Goal: Find specific page/section: Locate a particular part of the current website

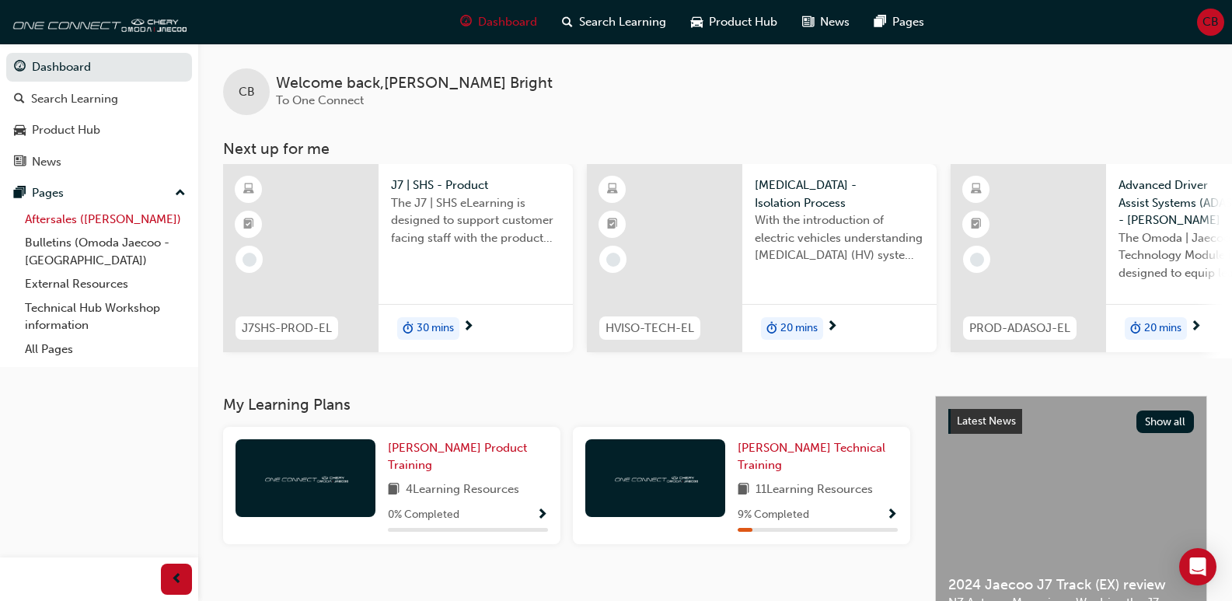
click at [89, 222] on link "Aftersales ([PERSON_NAME])" at bounding box center [105, 220] width 173 height 24
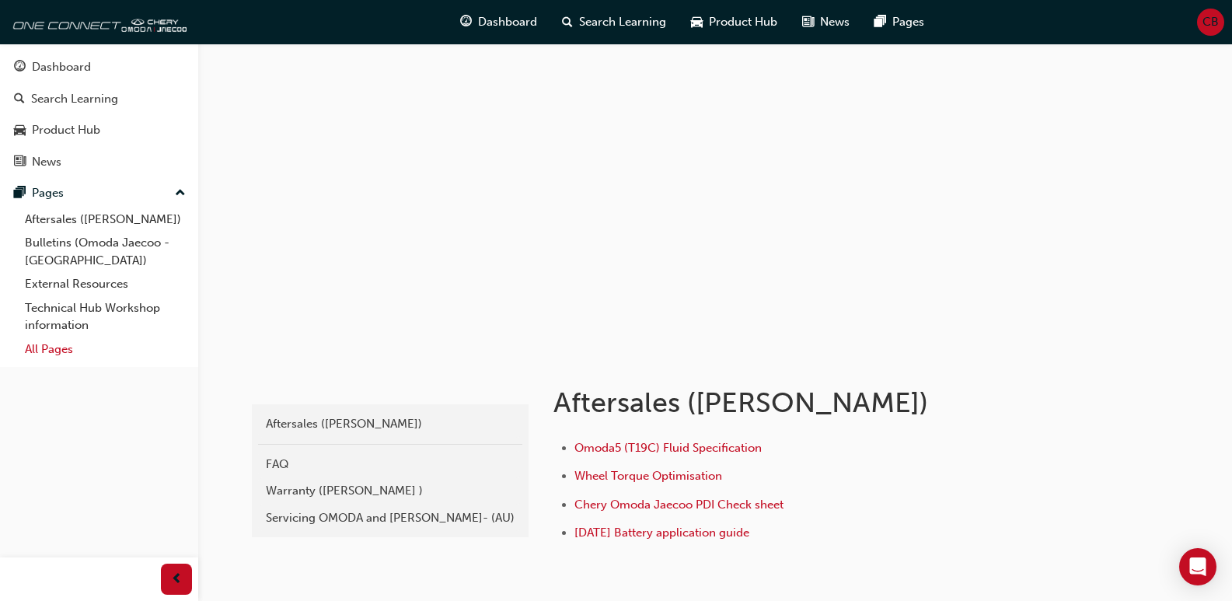
click at [79, 341] on link "All Pages" at bounding box center [105, 349] width 173 height 24
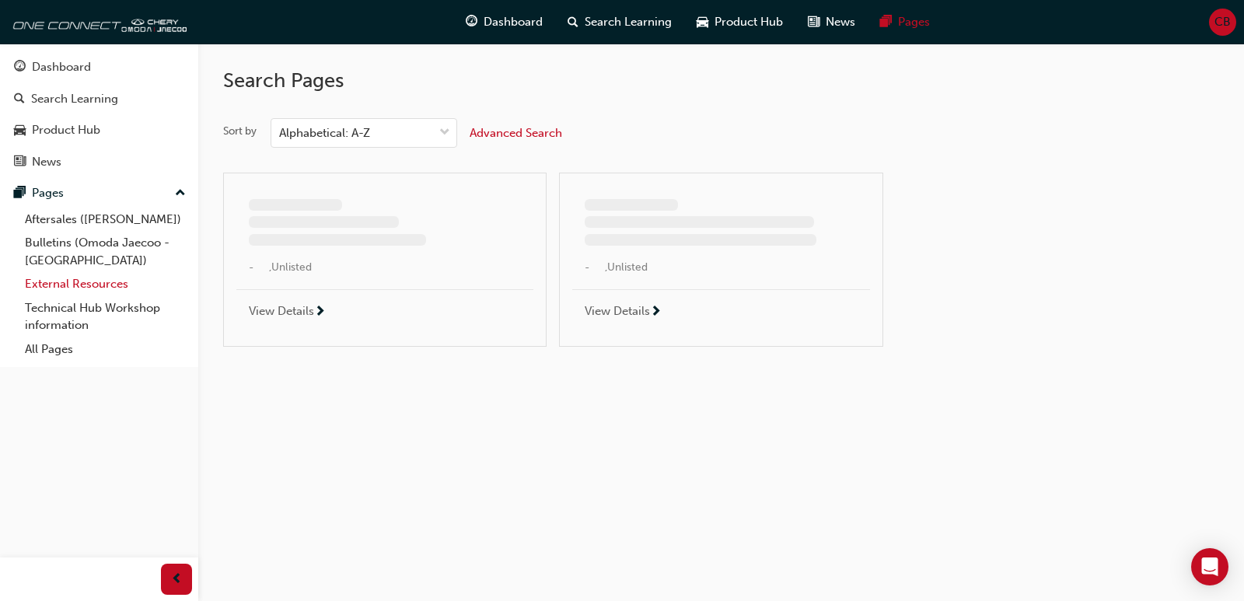
click at [112, 279] on link "External Resources" at bounding box center [105, 284] width 173 height 24
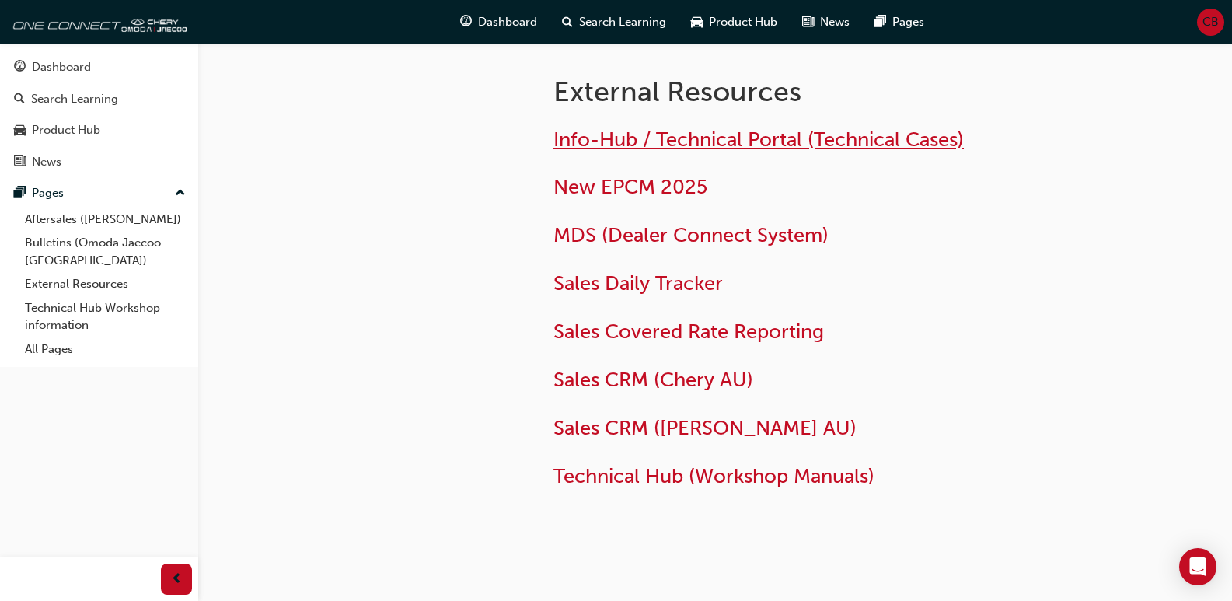
click at [618, 135] on span "Info-Hub / Technical Portal (Technical Cases)" at bounding box center [759, 140] width 411 height 24
